Goal: Task Accomplishment & Management: Use online tool/utility

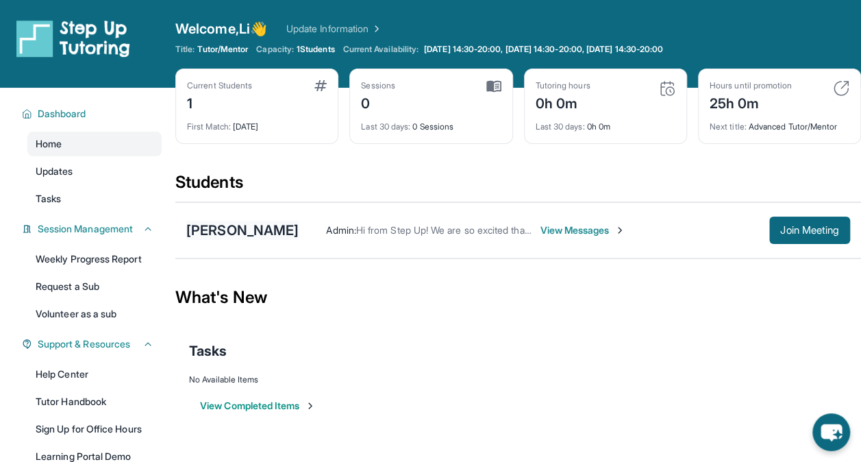
click at [276, 233] on div "[PERSON_NAME]" at bounding box center [242, 230] width 112 height 19
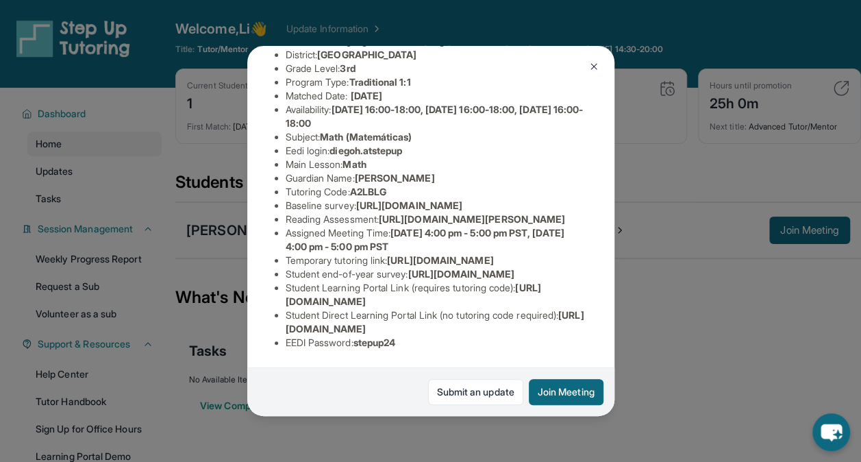
scroll to position [310, 0]
drag, startPoint x: 285, startPoint y: 179, endPoint x: 426, endPoint y: 193, distance: 141.9
click at [426, 254] on li "Temporary tutoring link : [URL][DOMAIN_NAME]" at bounding box center [437, 261] width 302 height 14
copy span "[URL][DOMAIN_NAME]"
click at [558, 386] on button "Join Meeting" at bounding box center [566, 392] width 75 height 26
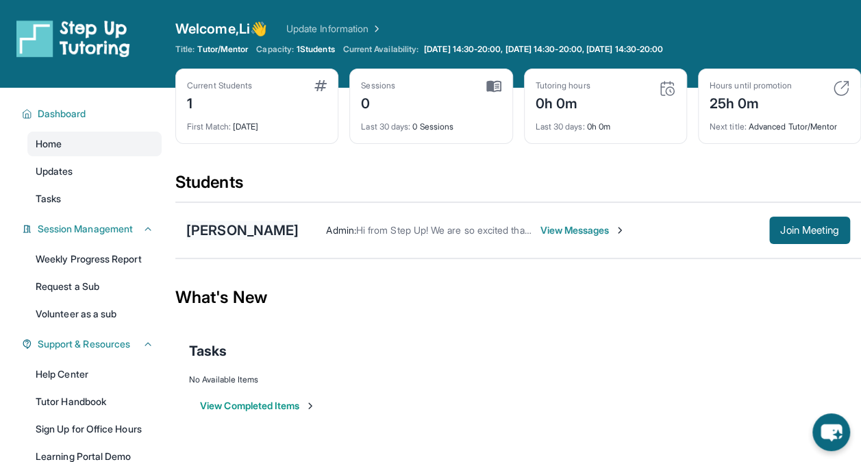
click at [250, 231] on div "[PERSON_NAME]" at bounding box center [242, 230] width 112 height 19
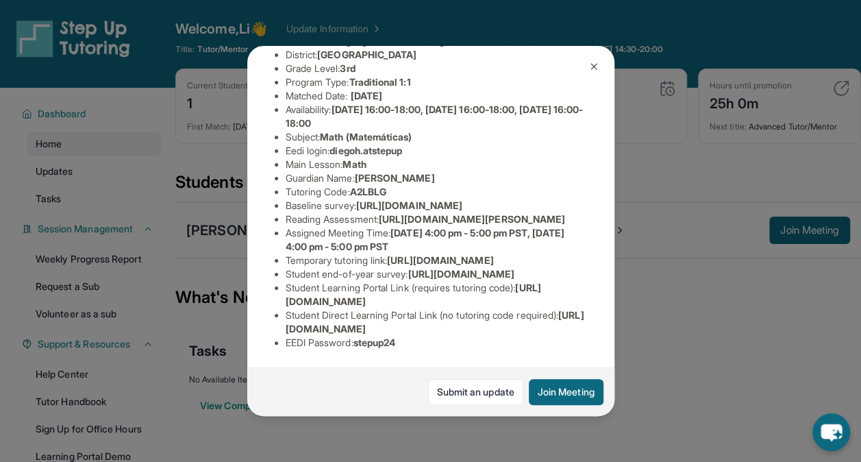
scroll to position [274, 0]
drag, startPoint x: 286, startPoint y: 219, endPoint x: 425, endPoint y: 233, distance: 139.8
click at [425, 254] on li "Temporary tutoring link : [URL][DOMAIN_NAME]" at bounding box center [437, 261] width 302 height 14
copy span "[URL][DOMAIN_NAME]"
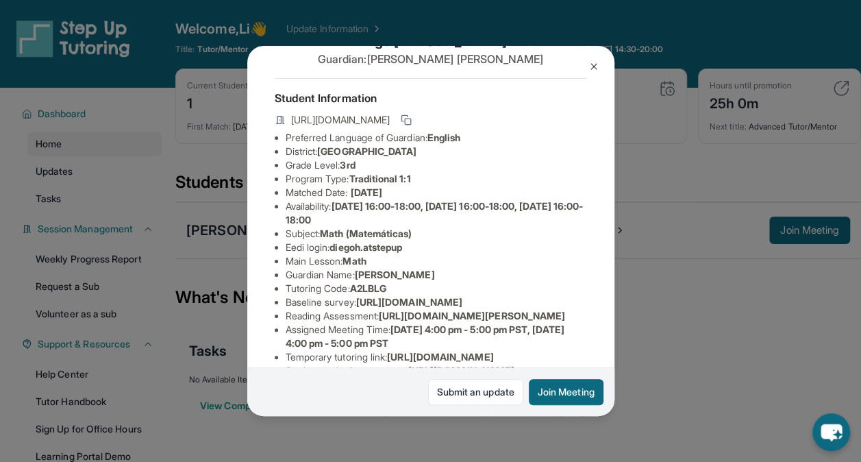
scroll to position [36, 0]
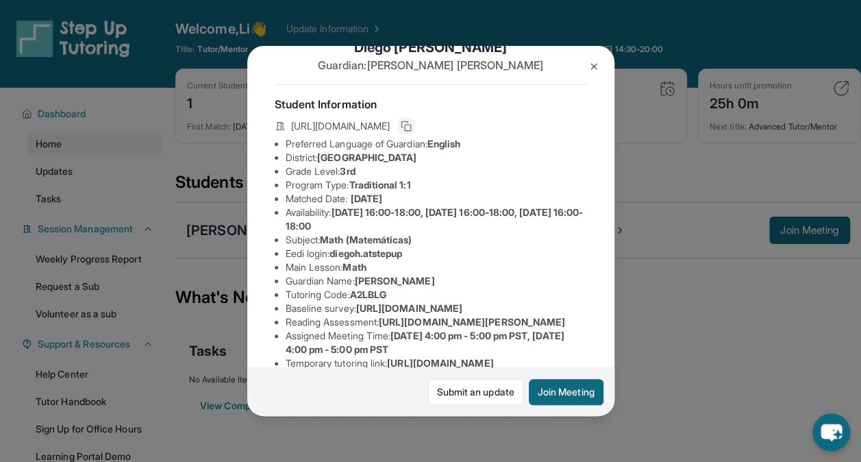
click at [411, 130] on rect at bounding box center [408, 128] width 6 height 6
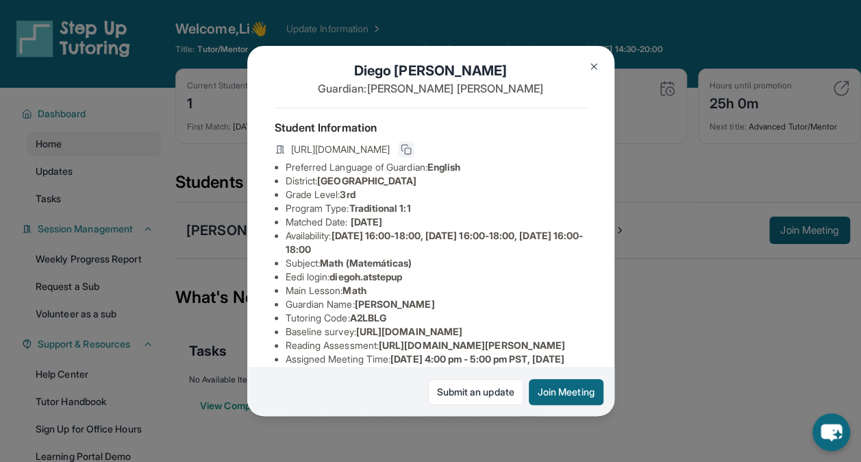
scroll to position [0, 0]
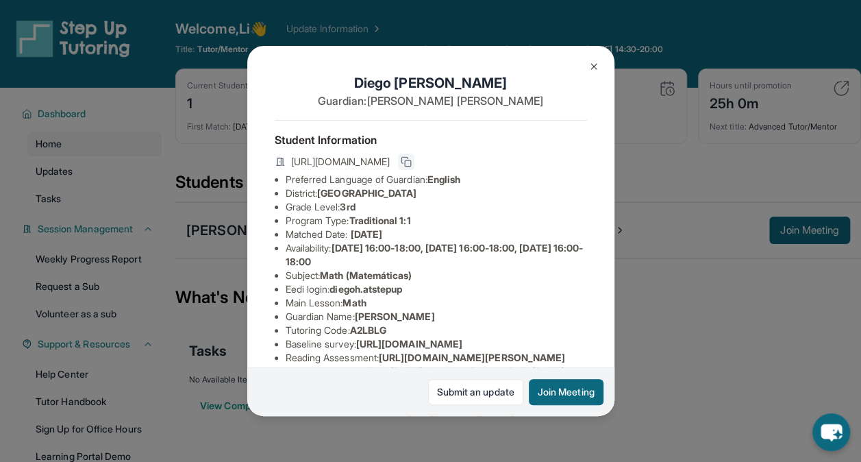
click at [412, 167] on icon at bounding box center [406, 161] width 11 height 11
click at [412, 165] on icon at bounding box center [406, 161] width 11 height 11
drag, startPoint x: 447, startPoint y: 70, endPoint x: 345, endPoint y: 69, distance: 102.1
click at [345, 69] on div "[PERSON_NAME] Guardian: [PERSON_NAME] Student Information [URL][DOMAIN_NAME] Pr…" at bounding box center [430, 230] width 367 height 369
click at [693, 197] on div "[PERSON_NAME] Guardian: [PERSON_NAME] Student Information [URL][DOMAIN_NAME] Pr…" at bounding box center [430, 231] width 861 height 462
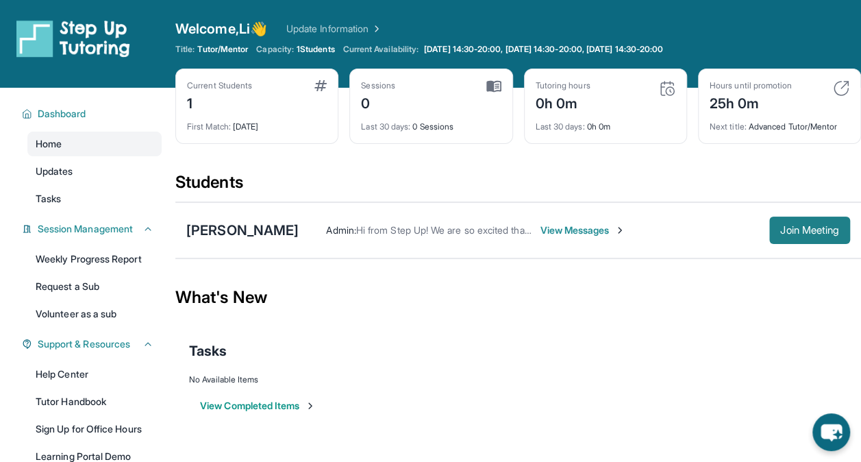
click at [807, 230] on span "Join Meeting" at bounding box center [809, 230] width 59 height 8
